Goal: Task Accomplishment & Management: Use online tool/utility

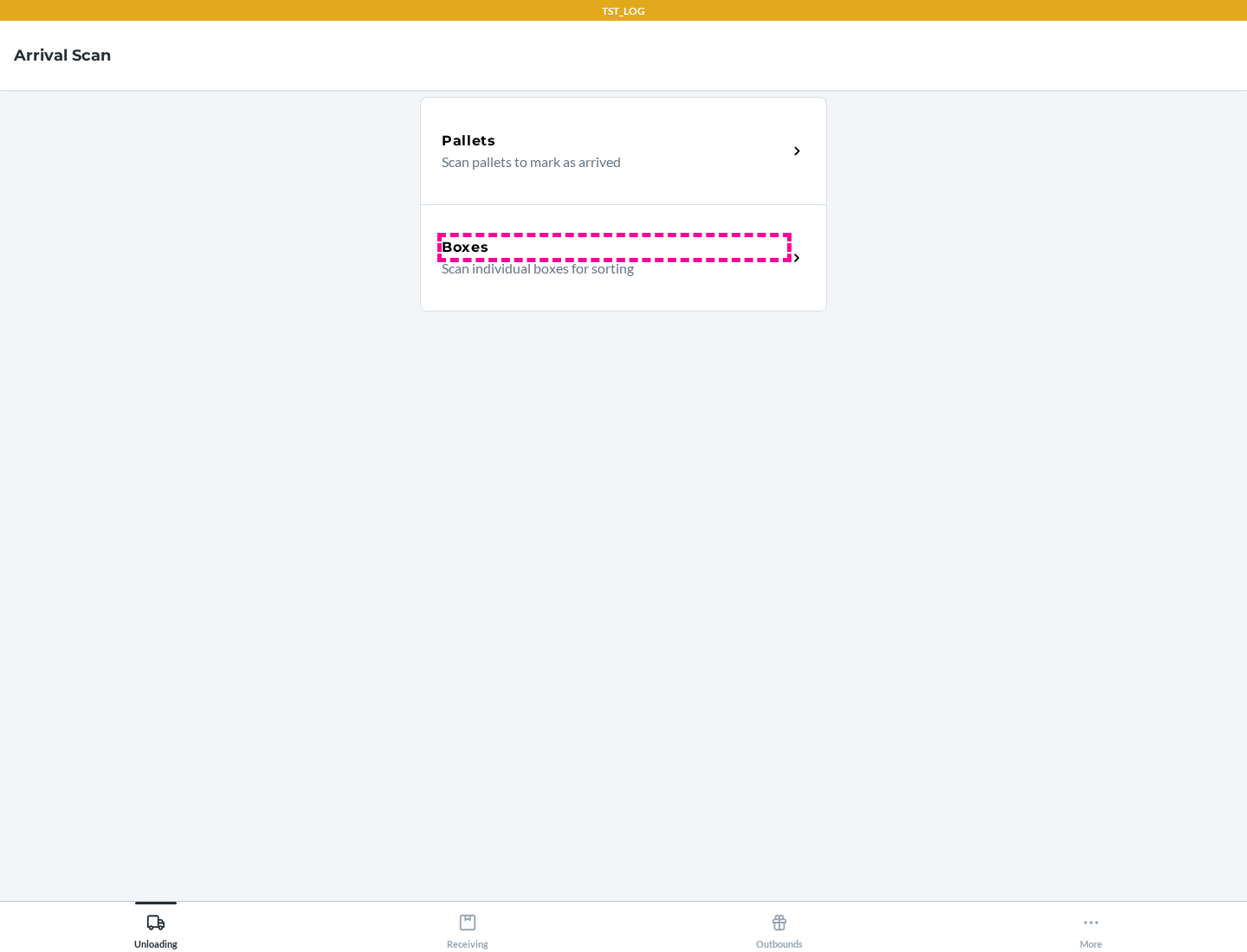
click at [614, 247] on div "Boxes" at bounding box center [614, 247] width 345 height 21
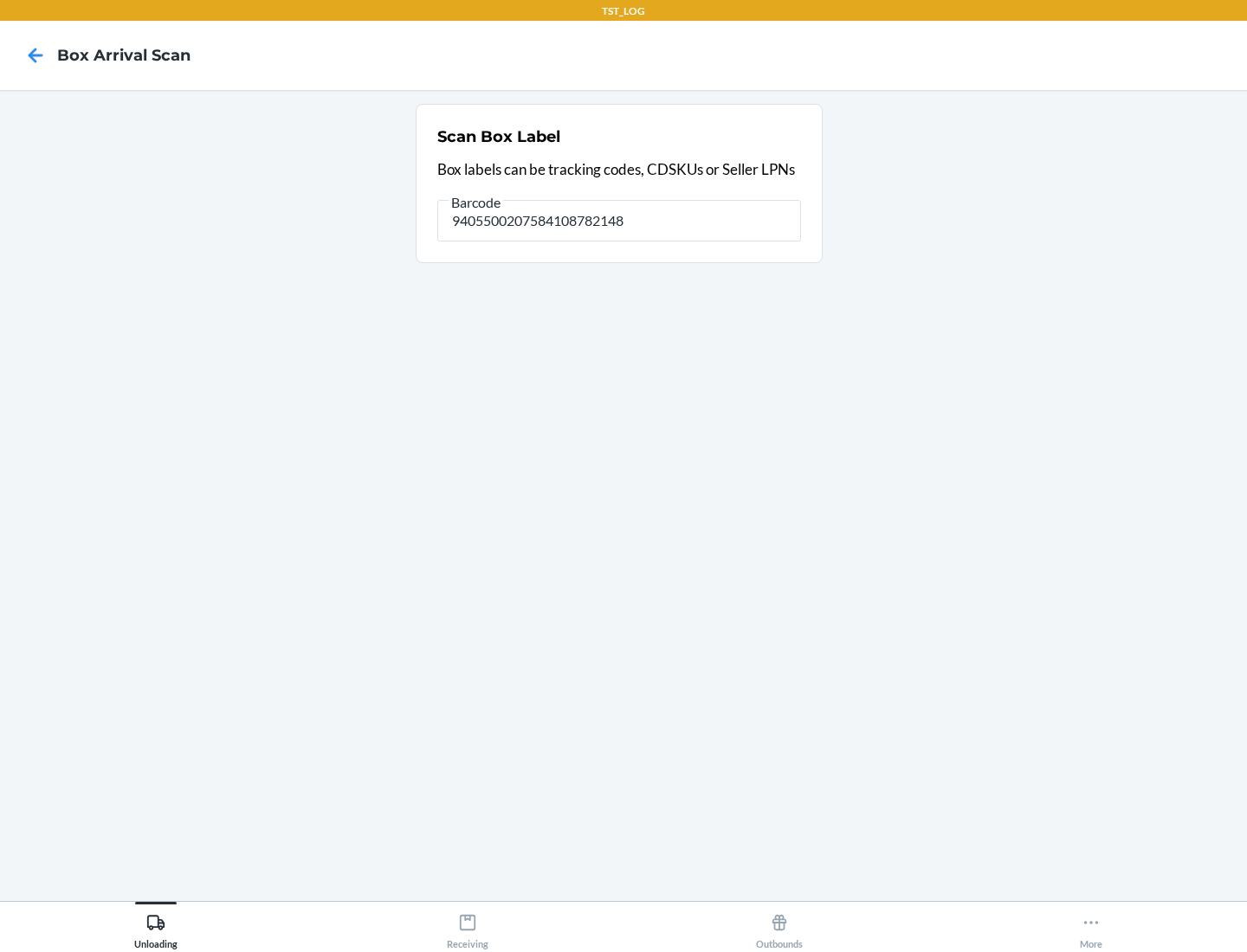
type input "9405500207584108782148"
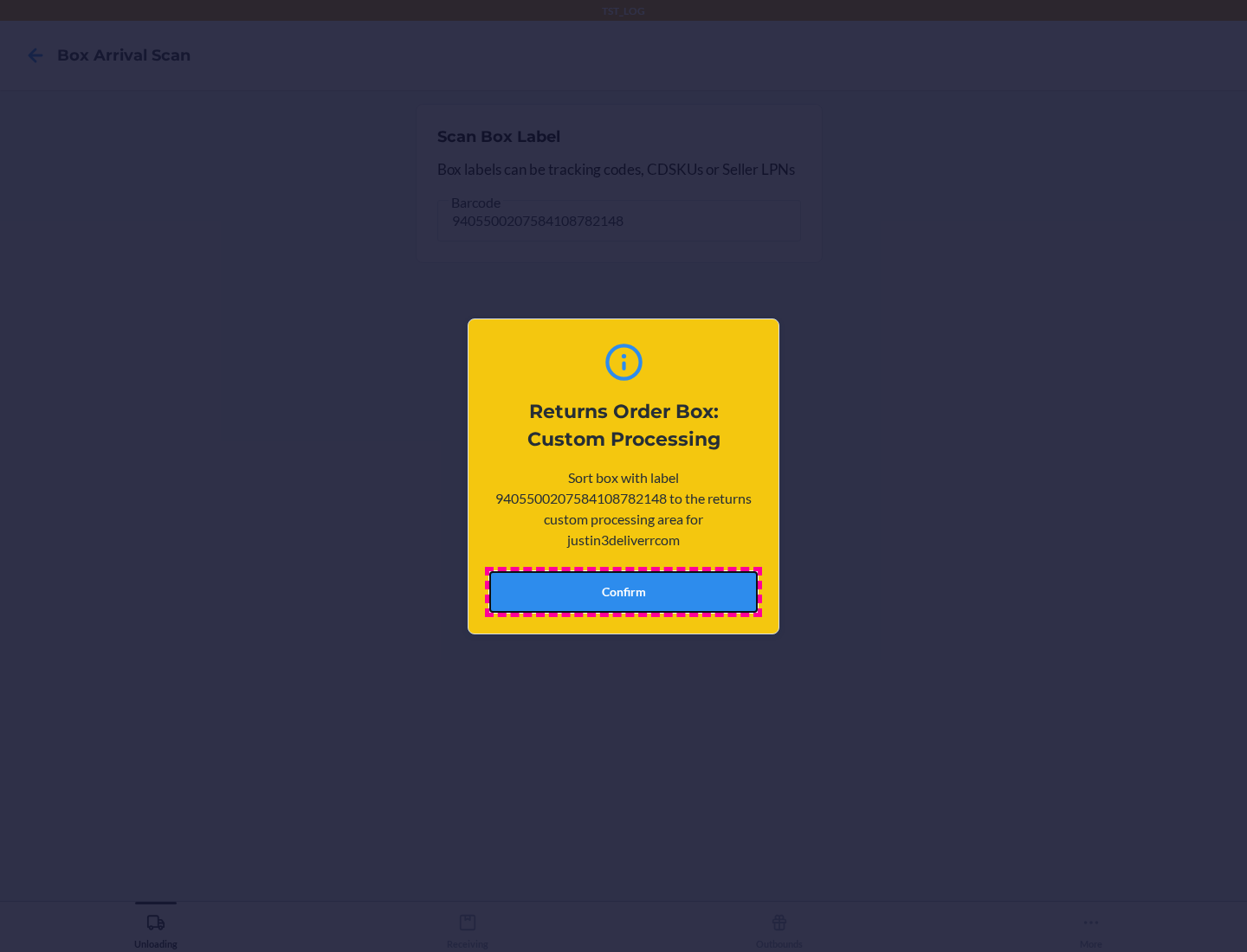
click at [624, 591] on button "Confirm" at bounding box center [623, 592] width 268 height 42
